Goal: Information Seeking & Learning: Learn about a topic

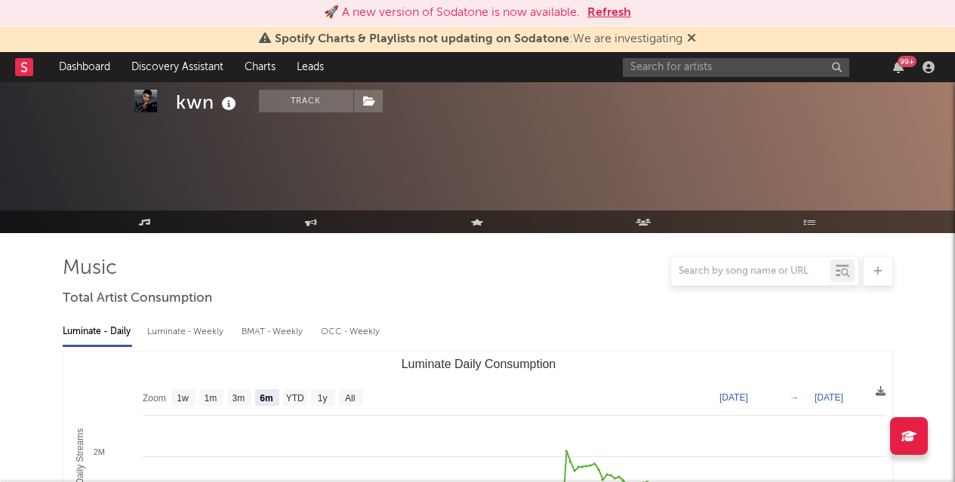
select select "6m"
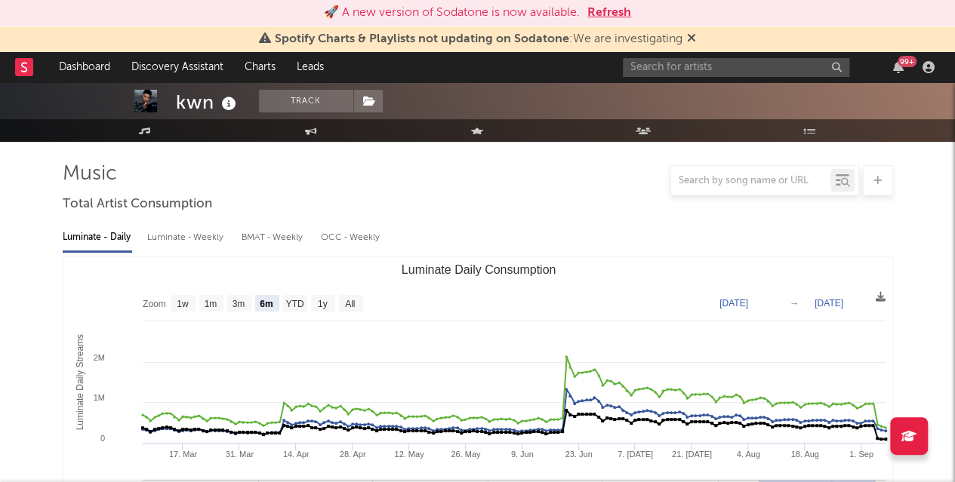
scroll to position [94, 0]
click at [687, 40] on span "Spotify Charts & Playlists not updating on Sodatone : We are investigating" at bounding box center [477, 39] width 437 height 18
click at [692, 39] on icon at bounding box center [691, 38] width 9 height 12
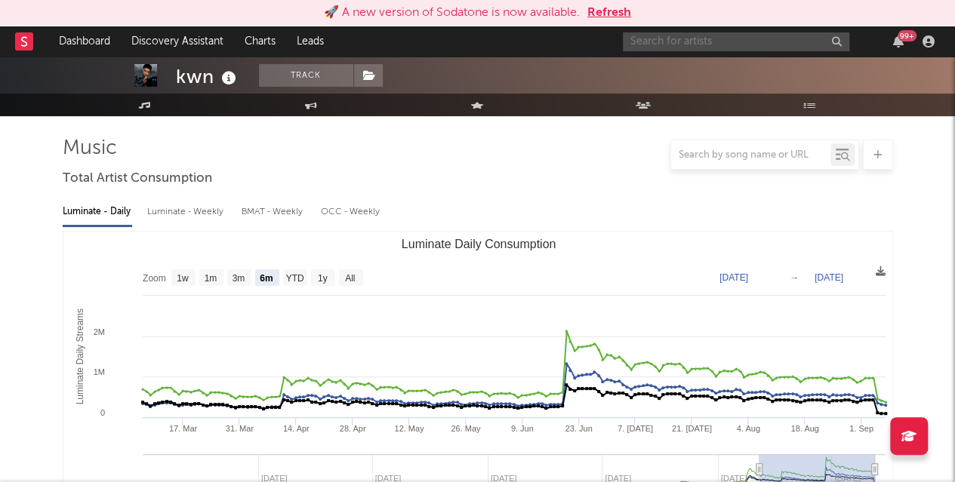
click at [676, 38] on input "text" at bounding box center [736, 41] width 226 height 19
type input "riff wood"
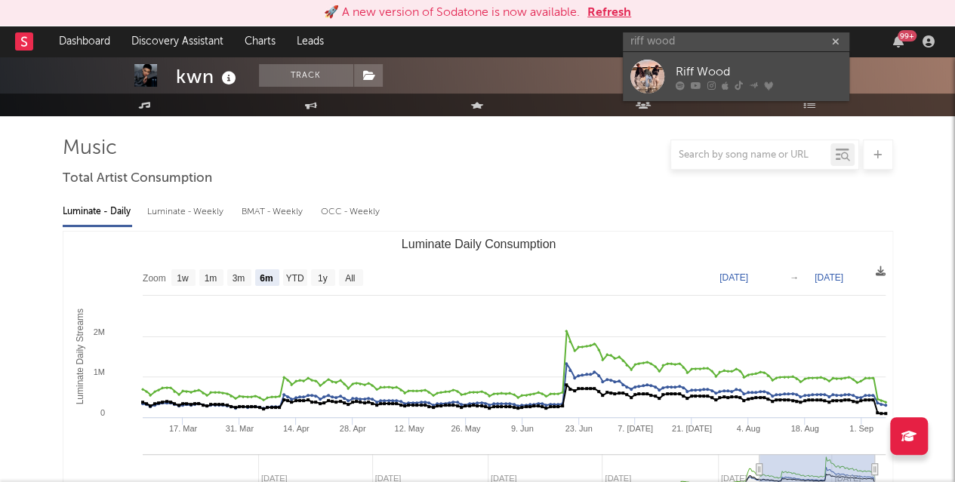
click at [693, 67] on div "Riff Wood" at bounding box center [759, 72] width 166 height 18
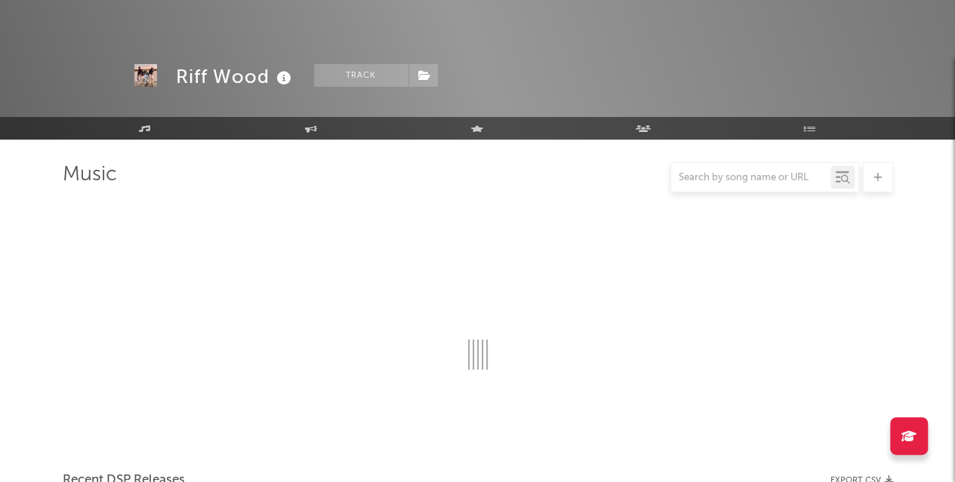
scroll to position [94, 0]
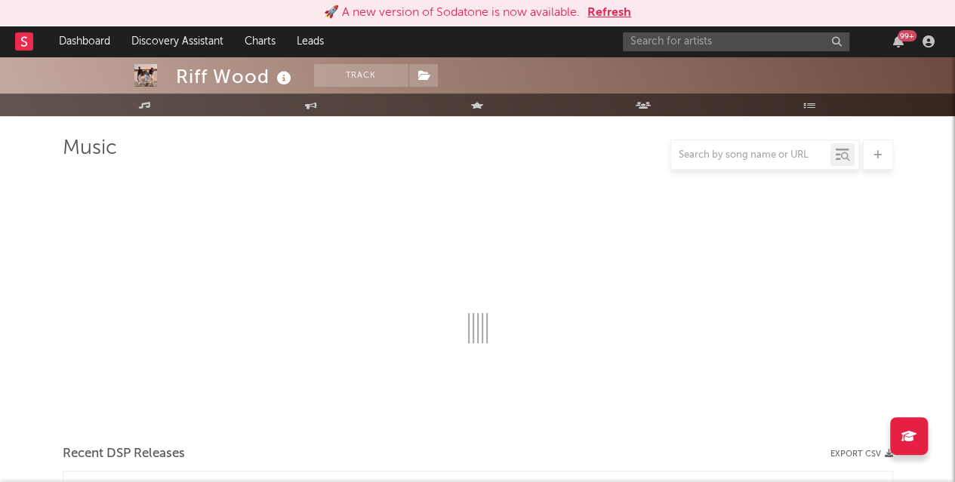
select select "6m"
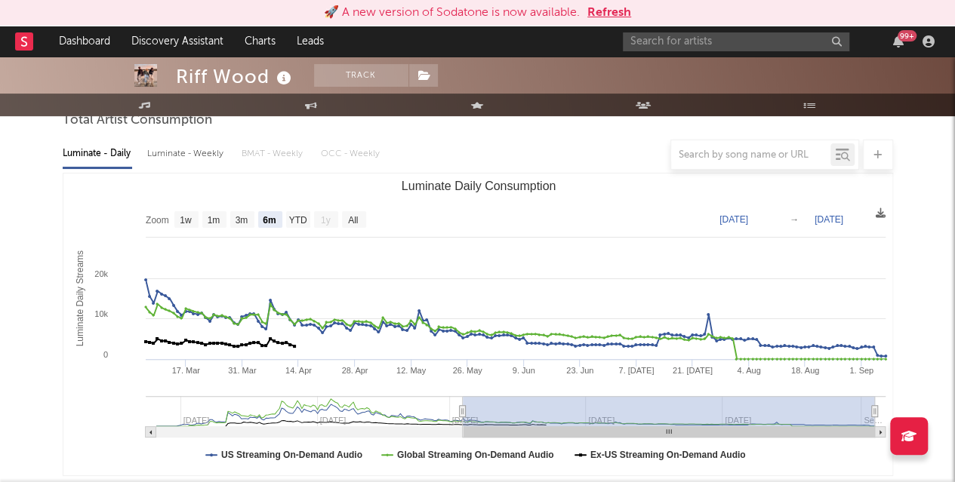
scroll to position [162, 0]
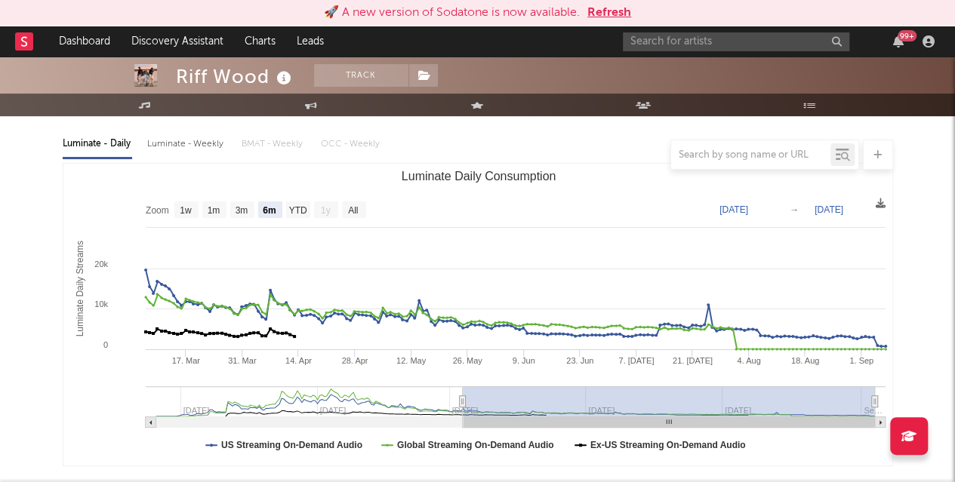
click at [616, 185] on rect "Luminate Daily Consumption" at bounding box center [478, 315] width 830 height 302
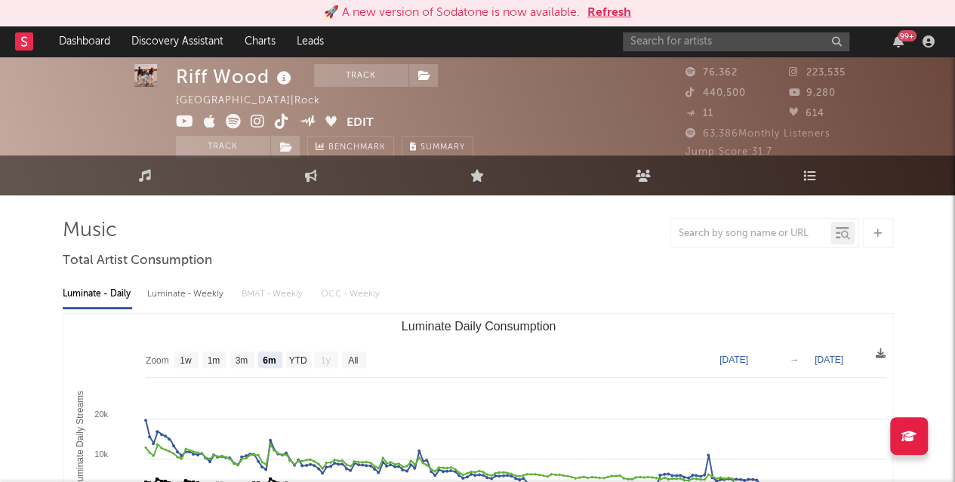
scroll to position [14, 0]
